Goal: Task Accomplishment & Management: Manage account settings

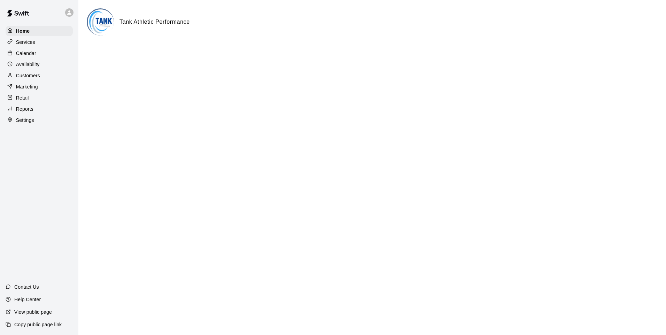
click at [30, 97] on div "Retail" at bounding box center [39, 98] width 67 height 10
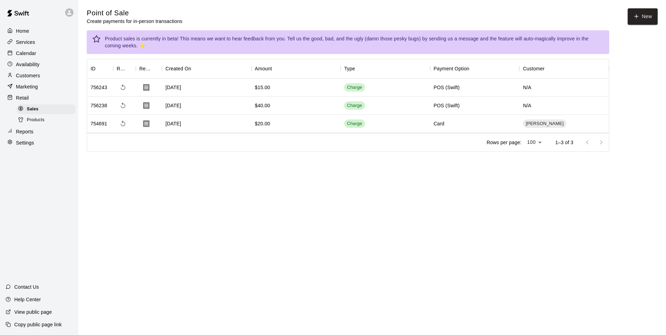
click at [36, 123] on span "Products" at bounding box center [36, 120] width 18 height 7
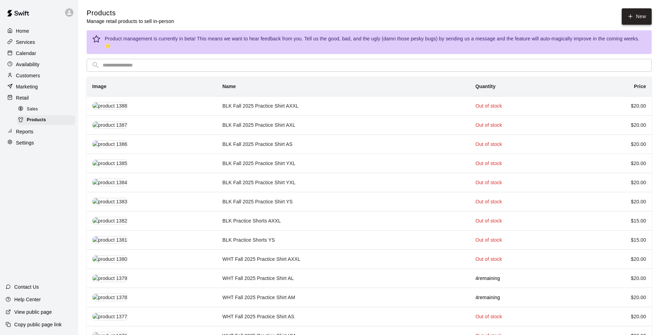
click at [631, 15] on icon at bounding box center [631, 17] width 0 height 4
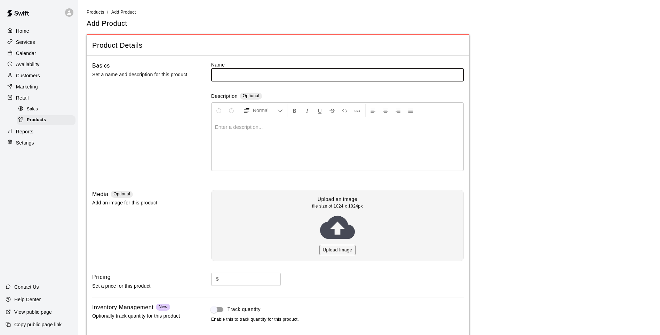
click at [250, 71] on input "text" at bounding box center [337, 74] width 253 height 13
type input "*"
type input "**********"
click at [273, 138] on div at bounding box center [338, 144] width 252 height 52
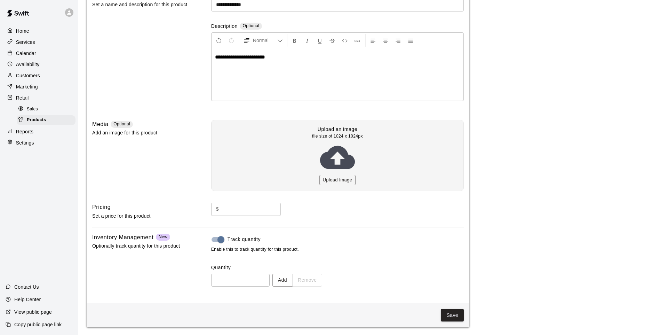
scroll to position [70, 0]
click at [293, 285] on button "Add" at bounding box center [283, 279] width 20 height 13
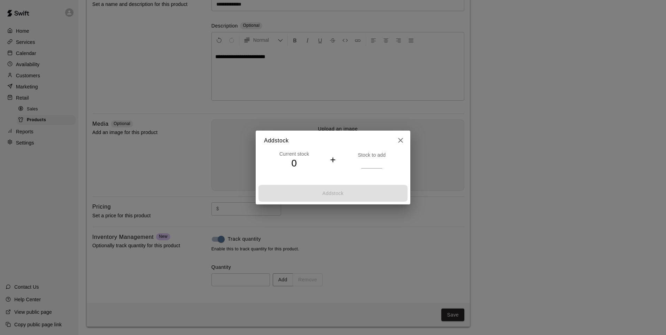
click at [372, 157] on p "Stock to add" at bounding box center [371, 154] width 60 height 7
click at [372, 165] on input "number" at bounding box center [371, 163] width 21 height 10
click at [371, 169] on div "Current stock 0 + Stock to add" at bounding box center [333, 166] width 155 height 32
click at [362, 159] on input "number" at bounding box center [371, 163] width 21 height 10
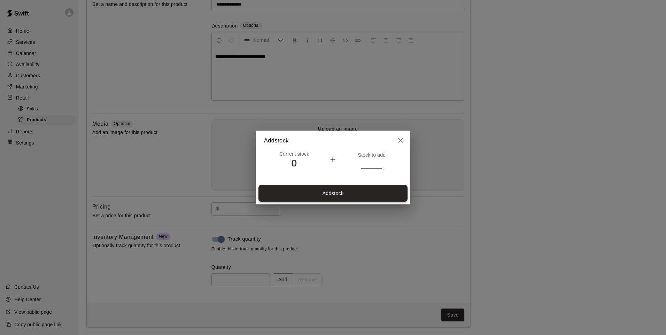
type input "**"
click at [361, 193] on button "Add stock" at bounding box center [332, 193] width 149 height 17
type input "**"
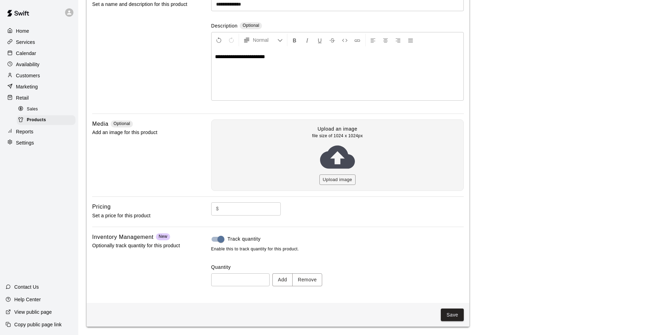
click at [241, 204] on input "text" at bounding box center [251, 208] width 59 height 13
type input "****"
click at [454, 309] on button "Save" at bounding box center [452, 314] width 23 height 13
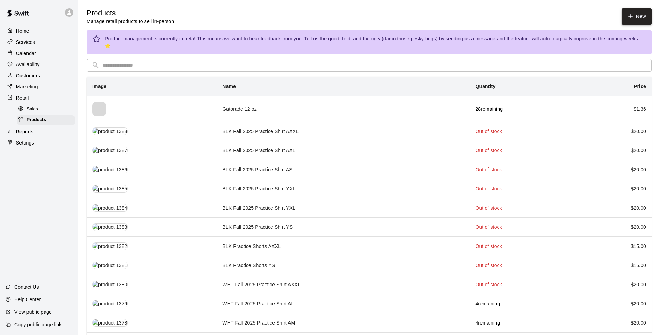
click at [636, 19] on link "New" at bounding box center [637, 16] width 30 height 16
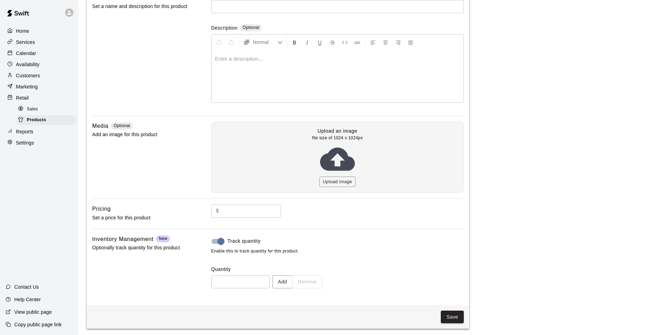
scroll to position [70, 0]
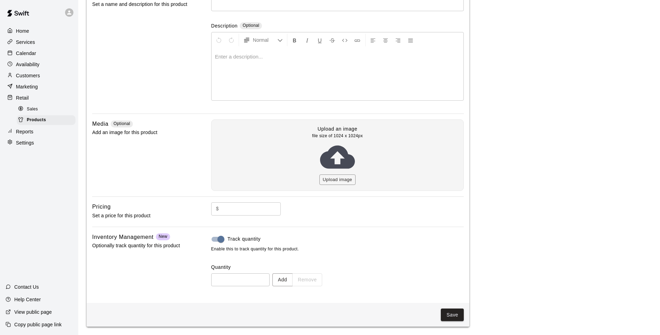
click at [304, 285] on div "Add Remove" at bounding box center [298, 279] width 50 height 13
click at [279, 285] on button "Add" at bounding box center [283, 279] width 20 height 13
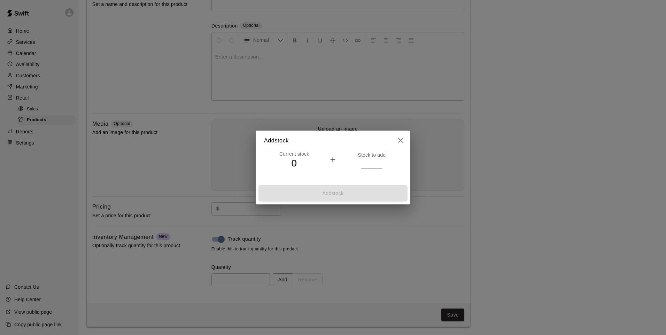
click at [362, 163] on input "number" at bounding box center [371, 163] width 21 height 10
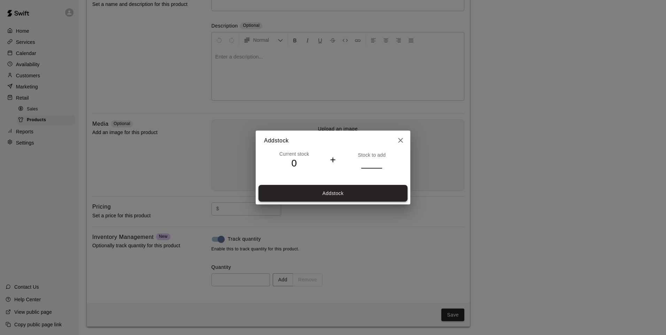
type input "**"
click at [355, 195] on button "Add stock" at bounding box center [332, 193] width 149 height 17
type input "**"
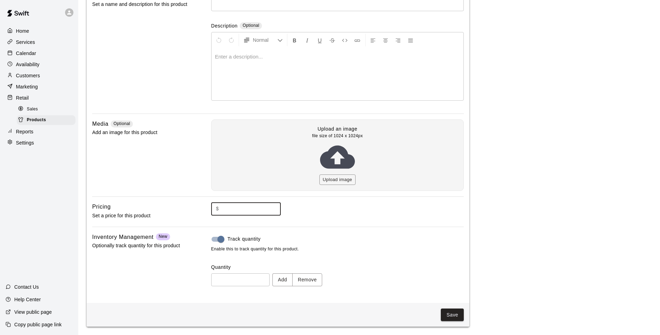
drag, startPoint x: 242, startPoint y: 217, endPoint x: 247, endPoint y: 210, distance: 9.5
click at [242, 217] on div "$ ​" at bounding box center [337, 214] width 253 height 24
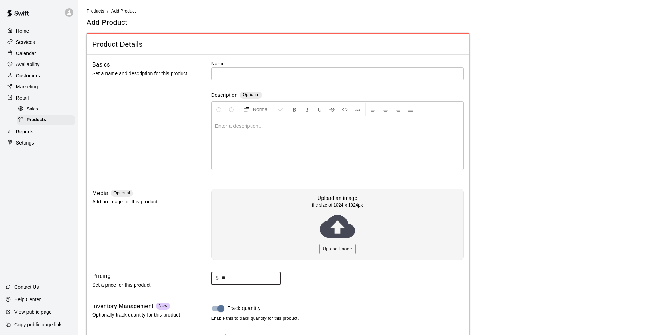
scroll to position [0, 0]
type input "**"
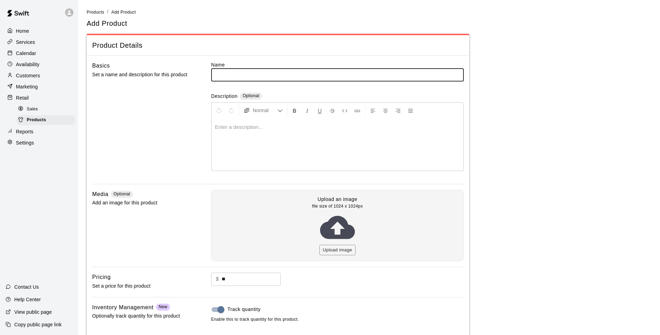
click at [230, 73] on input "text" at bounding box center [337, 74] width 253 height 13
click at [215, 72] on input "*****" at bounding box center [337, 74] width 253 height 13
type input "**********"
click at [239, 127] on p at bounding box center [337, 127] width 245 height 7
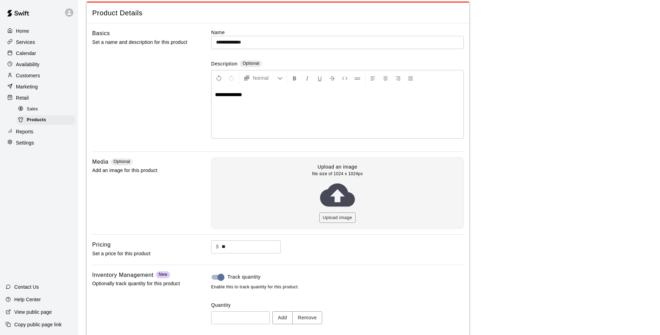
scroll to position [70, 0]
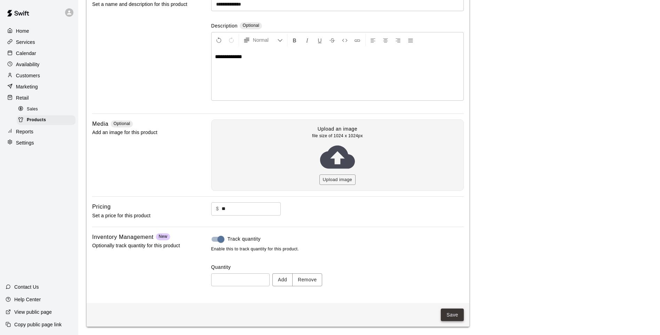
click at [450, 310] on button "Save" at bounding box center [452, 314] width 23 height 13
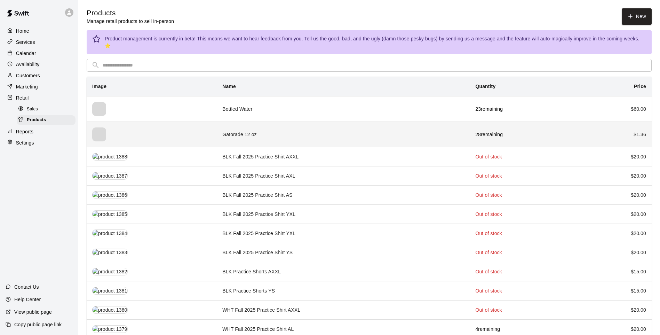
click at [303, 121] on td "Gatorade 12 oz" at bounding box center [343, 133] width 253 height 25
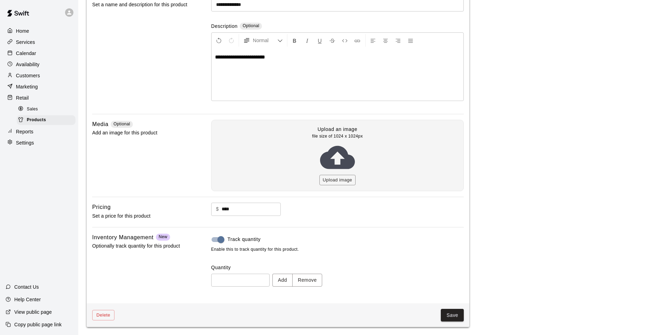
scroll to position [70, 0]
click at [285, 282] on button "Add" at bounding box center [283, 279] width 20 height 13
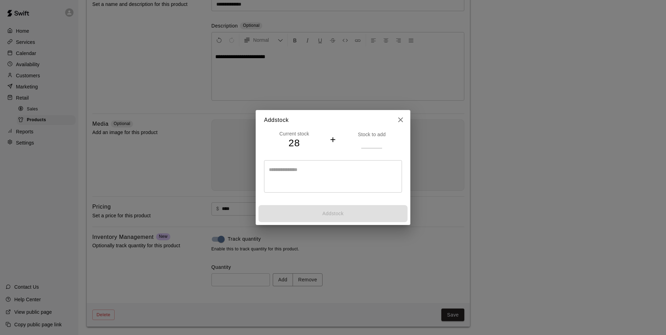
click at [367, 142] on input "number" at bounding box center [371, 143] width 21 height 10
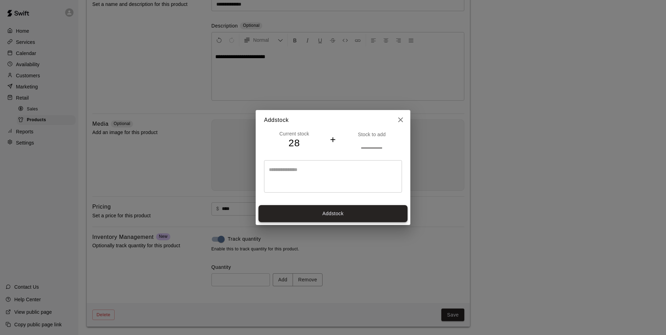
type input "*"
click at [290, 211] on button "Add stock" at bounding box center [332, 213] width 149 height 17
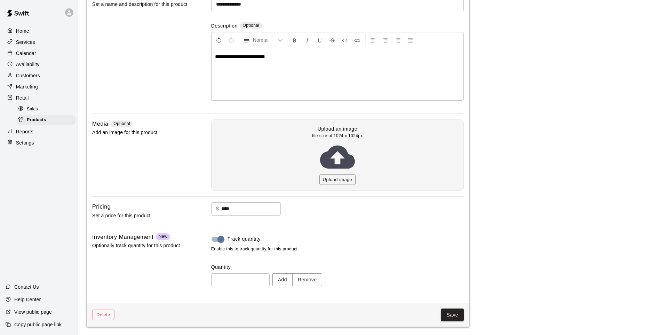
type input "**"
click at [454, 318] on button "Save" at bounding box center [452, 314] width 23 height 13
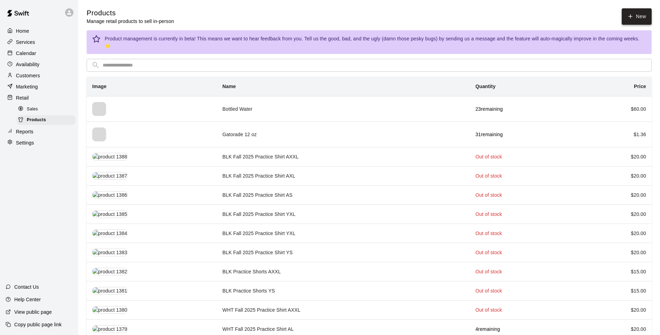
click at [631, 21] on link "New" at bounding box center [637, 16] width 30 height 16
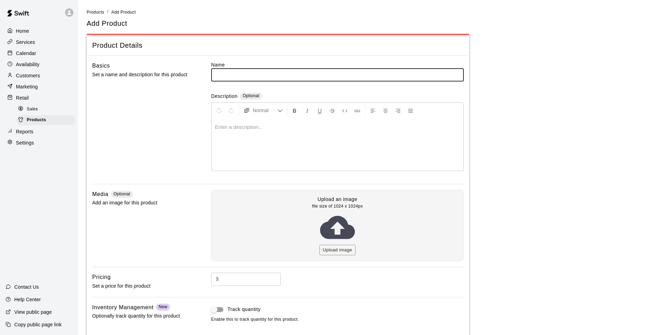
click at [283, 74] on input "text" at bounding box center [337, 74] width 253 height 13
type input "******"
click at [250, 129] on p at bounding box center [337, 127] width 245 height 7
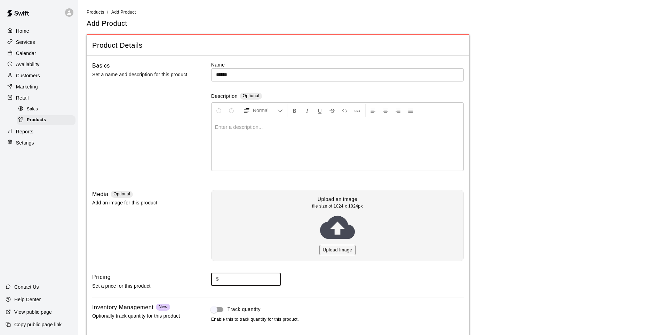
click at [228, 277] on input "text" at bounding box center [251, 279] width 59 height 13
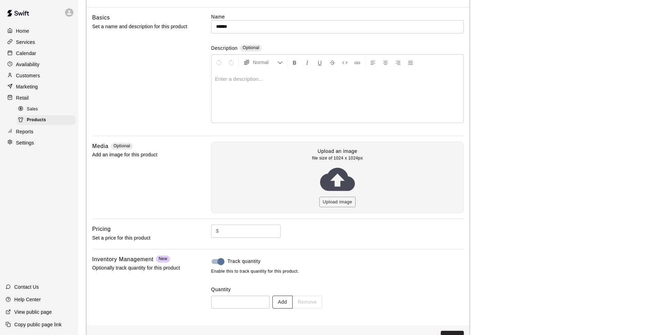
click at [283, 306] on button "Add" at bounding box center [283, 302] width 20 height 13
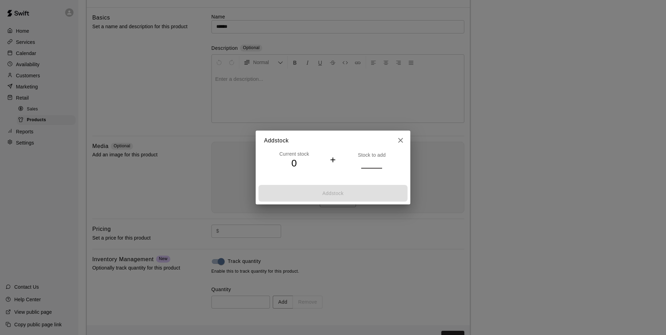
click at [366, 165] on input "number" at bounding box center [371, 163] width 21 height 10
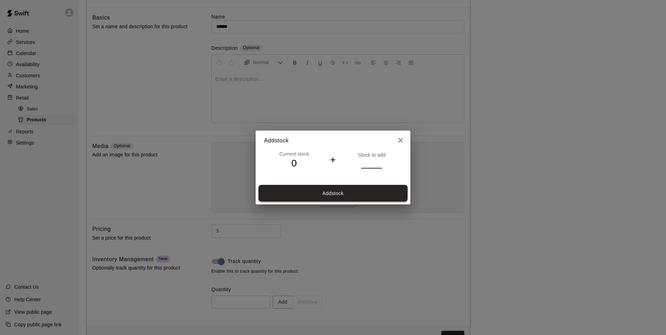
type input "*"
click at [359, 191] on button "Add stock" at bounding box center [332, 193] width 149 height 17
type input "*"
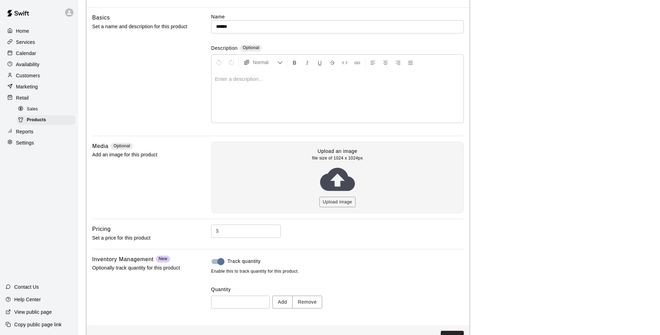
click at [260, 227] on input "text" at bounding box center [251, 231] width 59 height 13
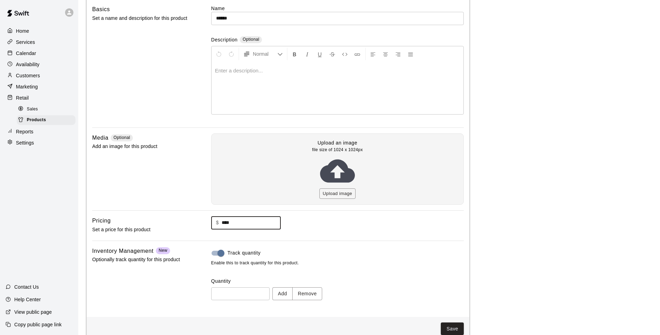
scroll to position [70, 0]
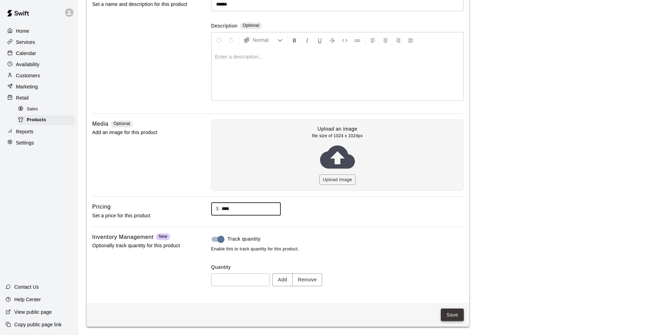
type input "****"
click at [457, 313] on button "Save" at bounding box center [452, 314] width 23 height 13
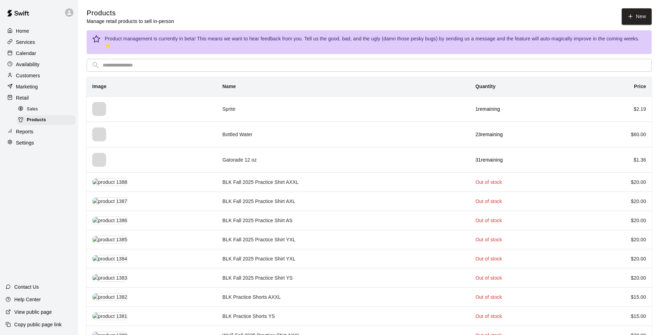
click at [52, 114] on div "Sales" at bounding box center [46, 109] width 59 height 10
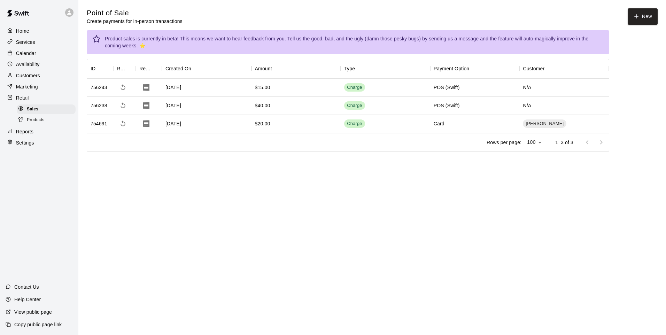
click at [597, 144] on div at bounding box center [594, 142] width 28 height 14
click at [600, 138] on div at bounding box center [594, 142] width 28 height 14
click at [655, 15] on button "New" at bounding box center [642, 16] width 30 height 16
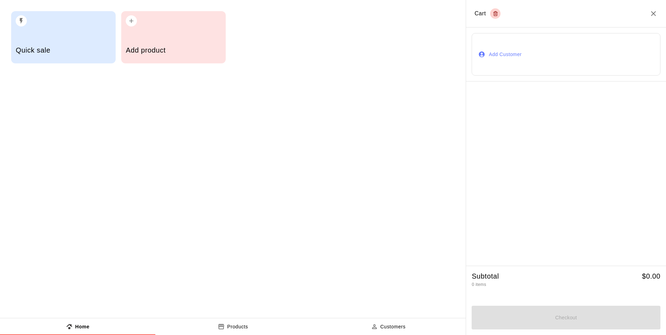
click at [145, 22] on div "button" at bounding box center [173, 18] width 95 height 15
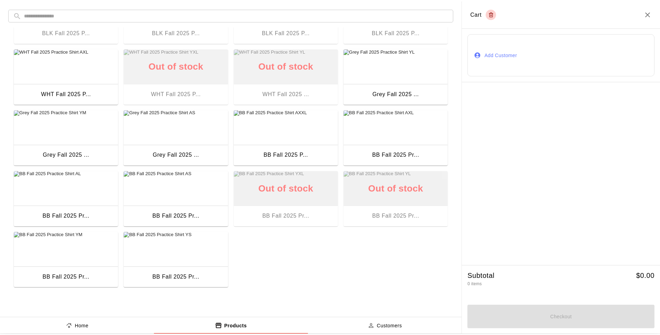
scroll to position [596, 0]
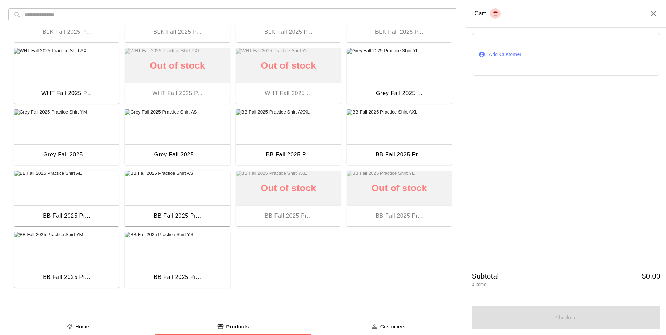
click at [651, 16] on icon "Close" at bounding box center [653, 13] width 5 height 5
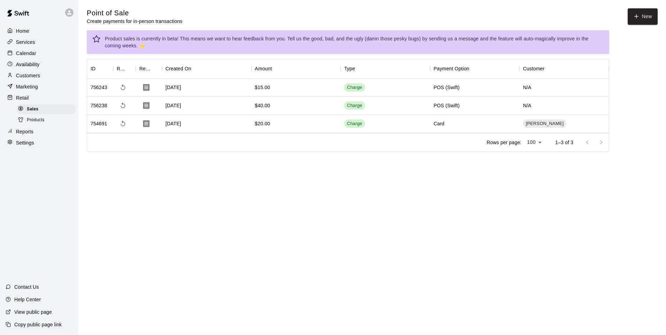
click at [63, 125] on div "Products" at bounding box center [46, 120] width 59 height 10
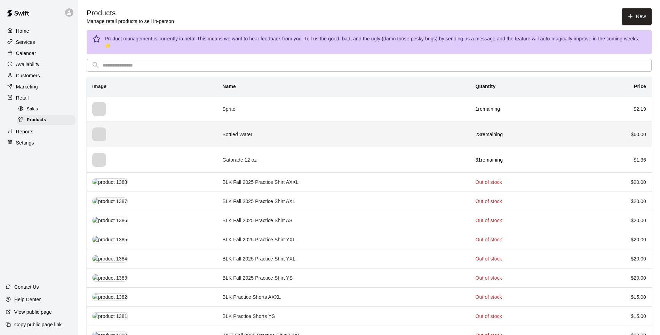
click at [368, 128] on td "Bottled Water" at bounding box center [343, 133] width 253 height 25
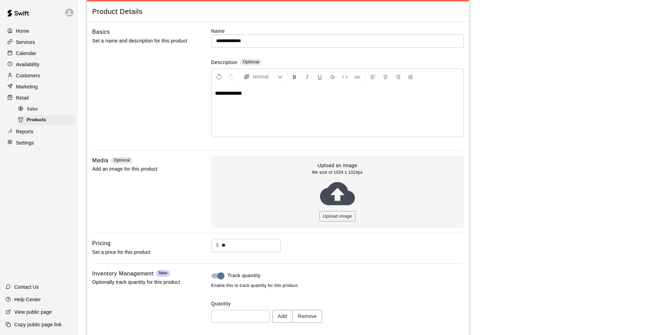
scroll to position [70, 0]
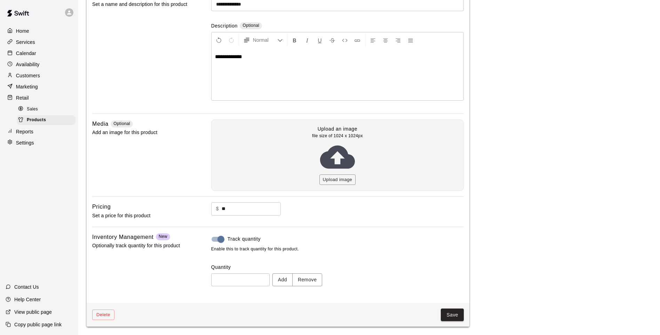
click at [237, 210] on input "**" at bounding box center [251, 208] width 59 height 13
type input "*"
type input "****"
click at [462, 312] on button "Save" at bounding box center [452, 314] width 23 height 13
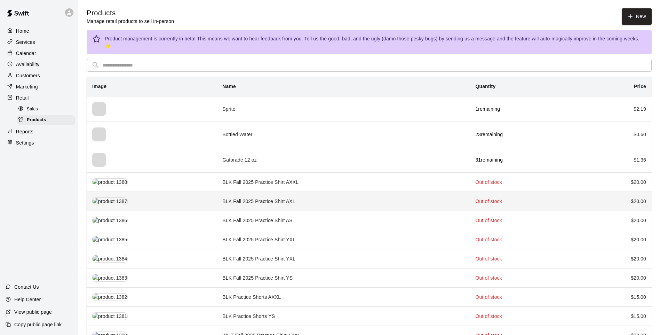
click at [563, 191] on td "Out of stock" at bounding box center [524, 200] width 108 height 19
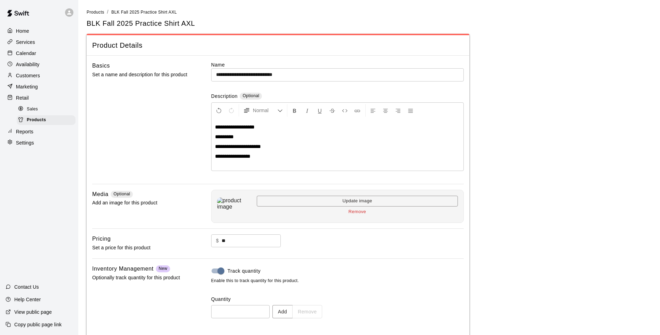
scroll to position [32, 0]
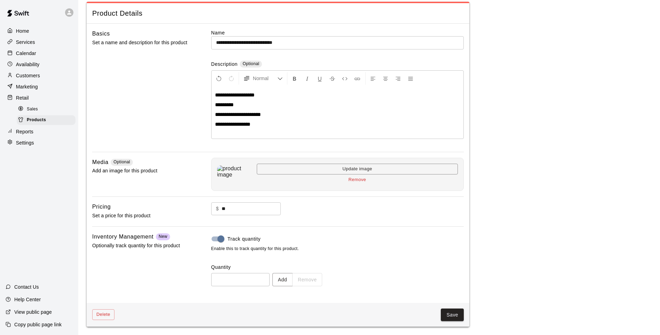
click at [449, 322] on div "Delete Save" at bounding box center [278, 315] width 383 height 24
click at [450, 313] on button "Save" at bounding box center [452, 314] width 23 height 13
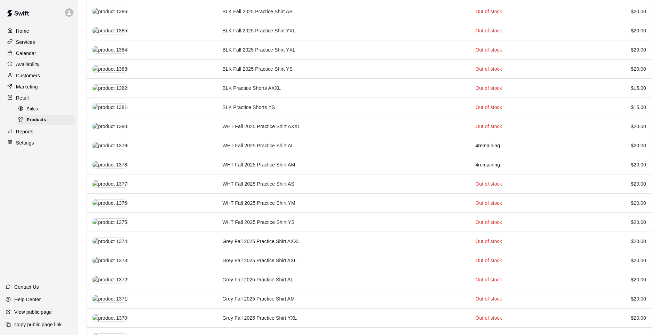
scroll to position [174, 0]
